Goal: Navigation & Orientation: Understand site structure

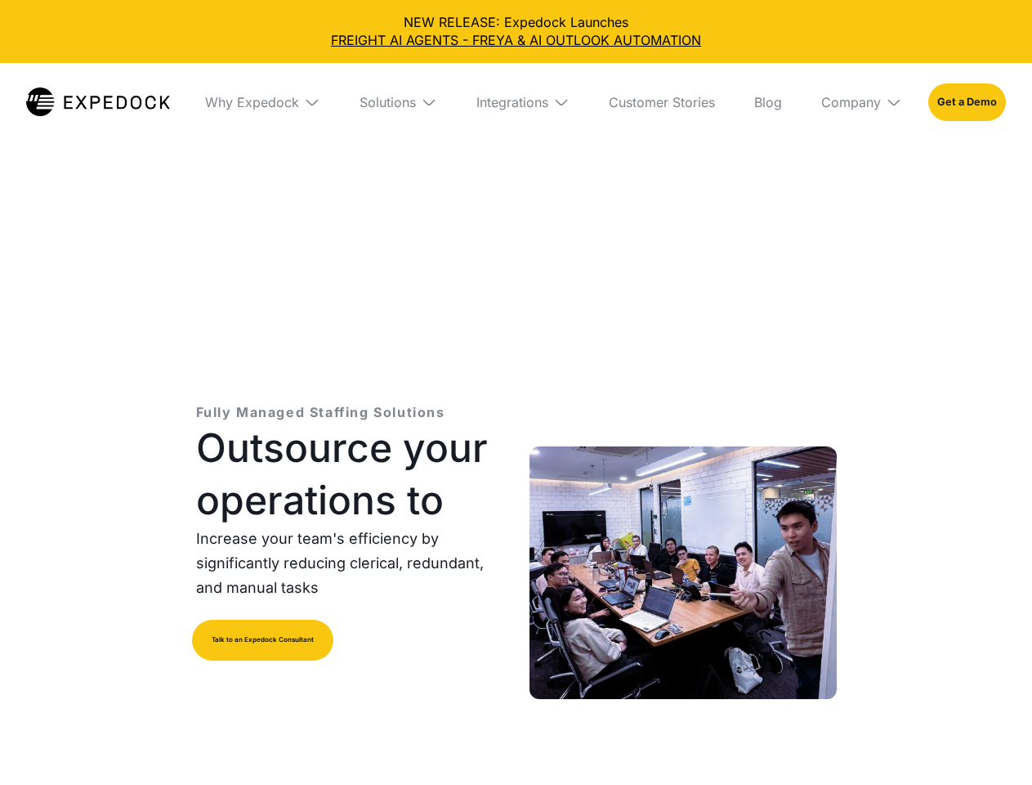
select select
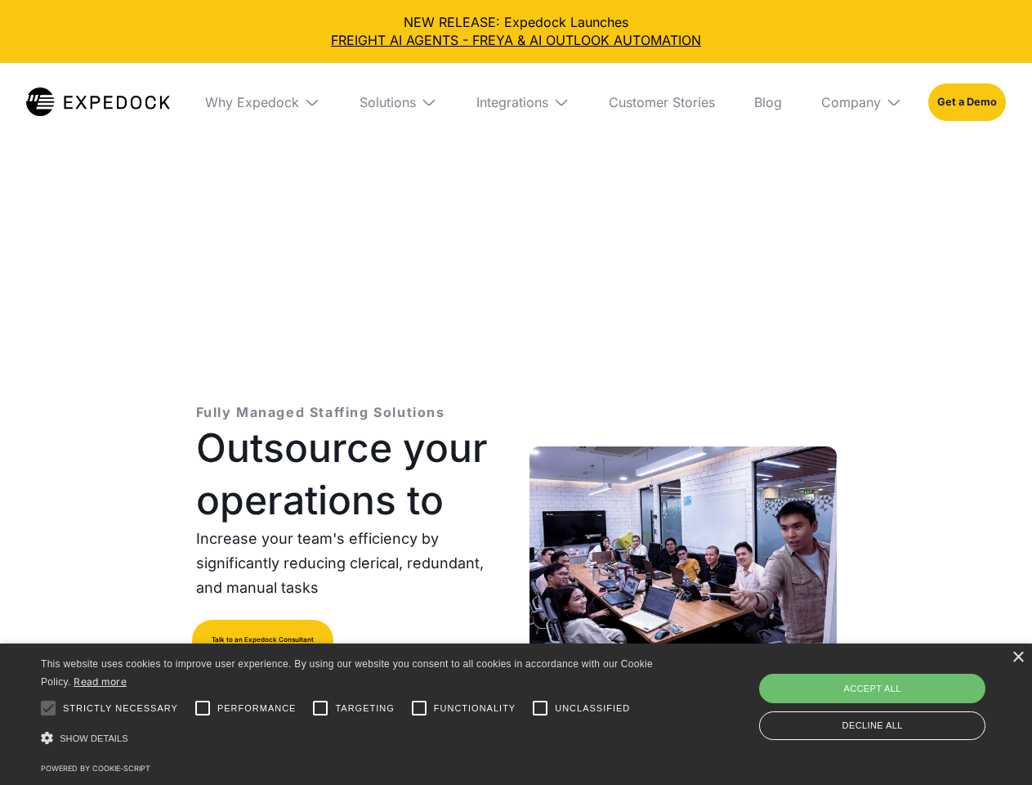
click at [516, 102] on div "Integrations" at bounding box center [513, 102] width 72 height 16
click at [262, 102] on div "Why Expedock" at bounding box center [238, 102] width 94 height 16
click at [398, 102] on div "Solutions" at bounding box center [374, 102] width 56 height 16
click at [523, 102] on div "Integrations" at bounding box center [499, 102] width 72 height 16
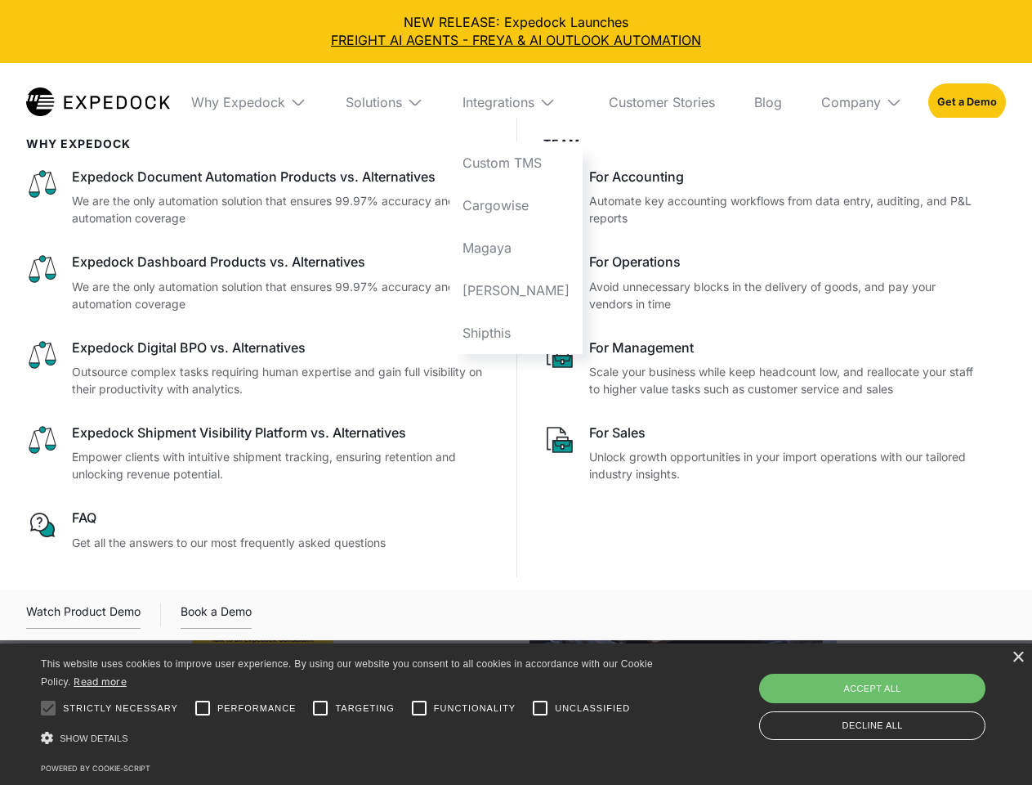
click at [861, 102] on div "Company" at bounding box center [851, 102] width 60 height 16
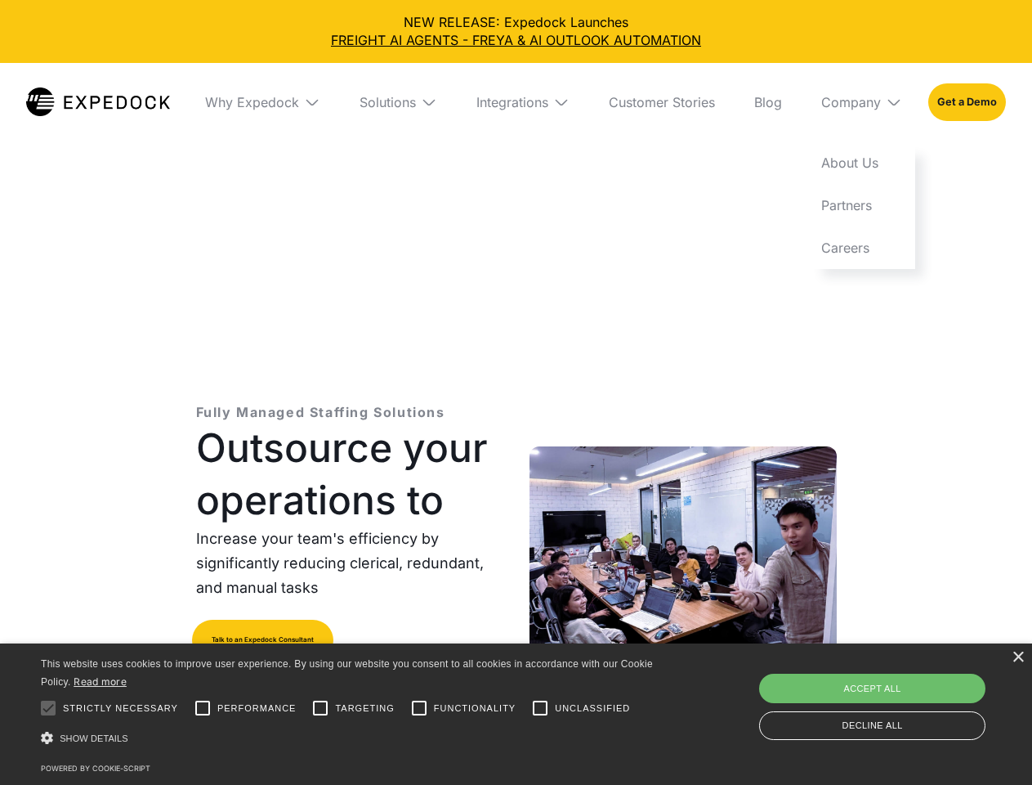
click at [48, 708] on div at bounding box center [48, 707] width 33 height 33
click at [203, 708] on input "Performance" at bounding box center [202, 707] width 33 height 33
checkbox input "true"
